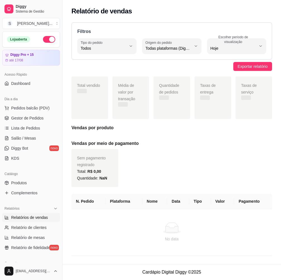
select select "ALL"
select select "0"
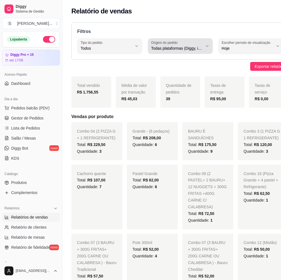
click at [205, 44] on icon "button" at bounding box center [207, 46] width 4 height 4
click at [168, 73] on span "Diggy" at bounding box center [172, 70] width 45 height 5
type input "DIGGY"
select select "DIGGY"
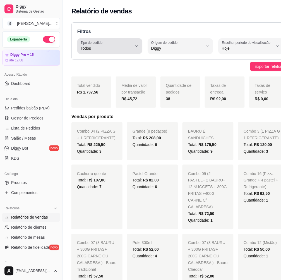
click at [135, 45] on icon "button" at bounding box center [137, 46] width 4 height 4
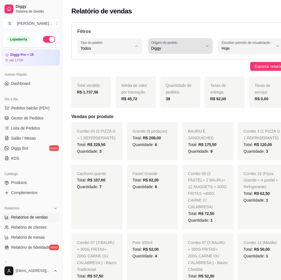
click at [196, 46] on button "Origem do pedido Diggy" at bounding box center [180, 46] width 65 height 16
click at [175, 62] on span "Todas plataformas (Diggy, iFood)" at bounding box center [172, 61] width 45 height 5
type input "ALL"
select select "ALL"
click at [191, 41] on div "Todas plataformas (Diggy, iFood)" at bounding box center [177, 46] width 52 height 11
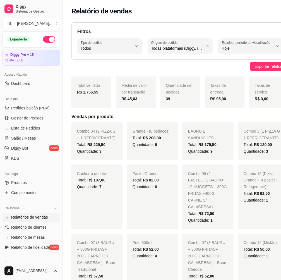
click at [166, 73] on span "Diggy" at bounding box center [172, 70] width 45 height 5
type input "DIGGY"
select select "DIGGY"
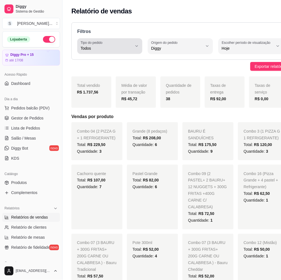
click at [124, 48] on span "Todos" at bounding box center [107, 49] width 52 height 6
click at [111, 74] on span "Entrega" at bounding box center [105, 70] width 45 height 5
type input "DELIVERY"
select select "DELIVERY"
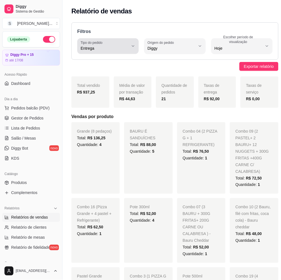
click at [133, 47] on icon "button" at bounding box center [133, 46] width 4 height 4
click at [106, 77] on li "Retirada" at bounding box center [108, 80] width 55 height 9
type input "PICKUP"
select select "PICKUP"
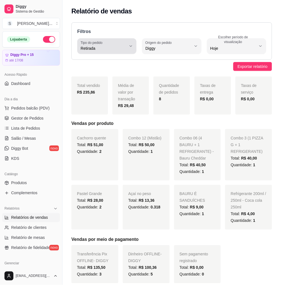
click at [131, 49] on button "Tipo do pedido Retirada" at bounding box center [106, 46] width 59 height 16
click at [99, 99] on span "Consumo local" at bounding box center [104, 98] width 43 height 5
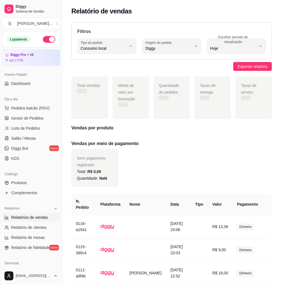
type input "EAT_IN"
select select "EAT_IN"
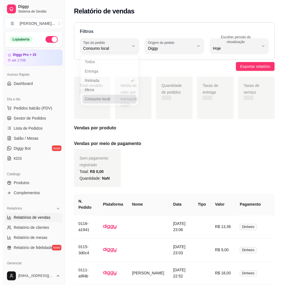
scroll to position [5, 0]
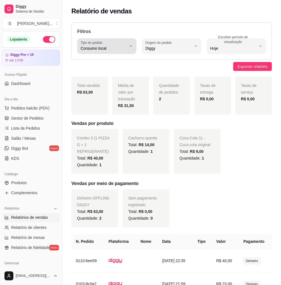
click at [129, 48] on icon "button" at bounding box center [131, 46] width 4 height 4
click at [115, 92] on span "Mesa" at bounding box center [104, 88] width 43 height 5
type input "IN_STORE"
select select "IN_STORE"
